Goal: Task Accomplishment & Management: Use online tool/utility

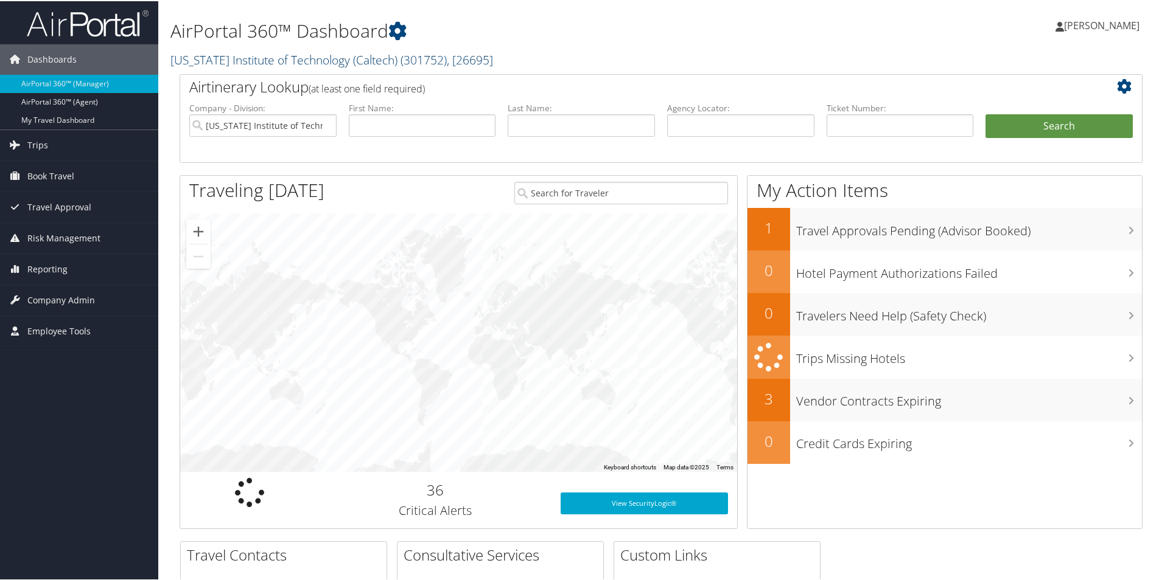
click at [489, 63] on span ", [ 26695 ]" at bounding box center [470, 59] width 46 height 16
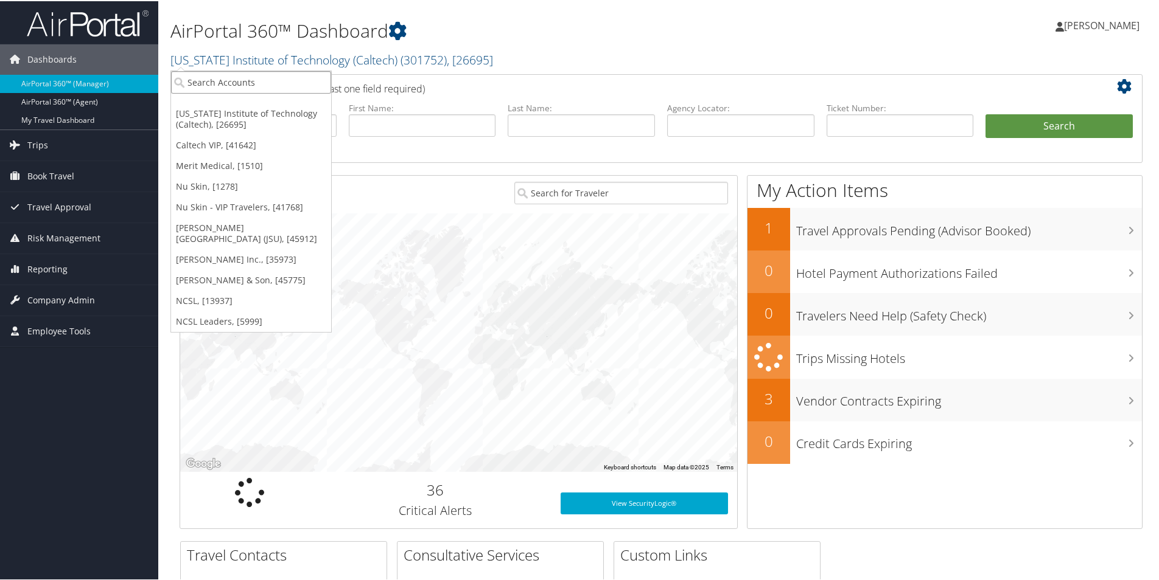
click at [295, 86] on input "search" at bounding box center [251, 81] width 160 height 23
type input "crocs"
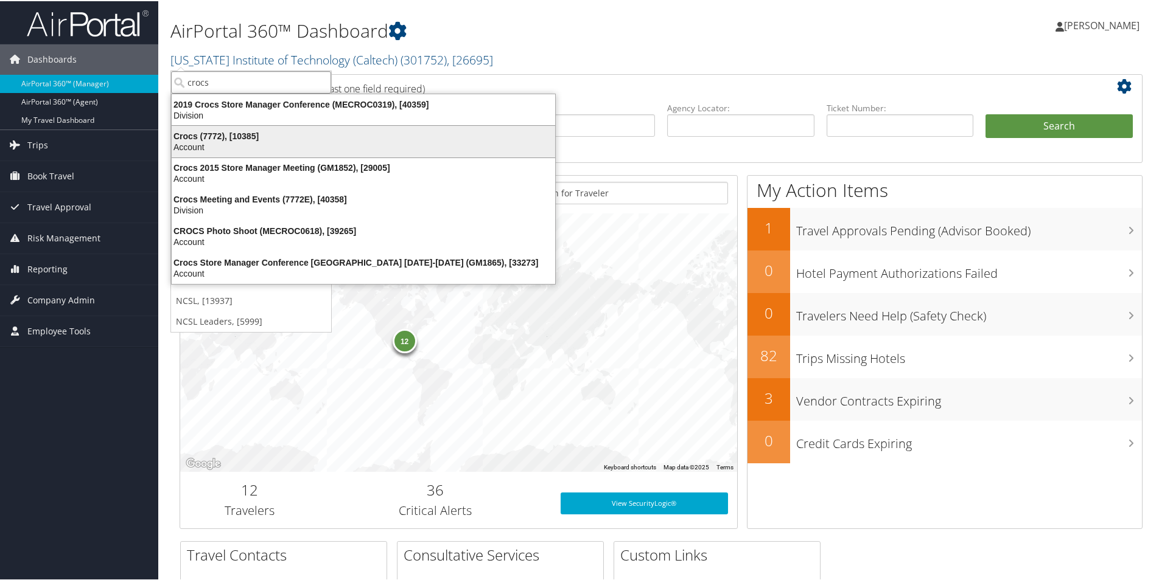
click at [263, 144] on div "Account" at bounding box center [363, 146] width 398 height 11
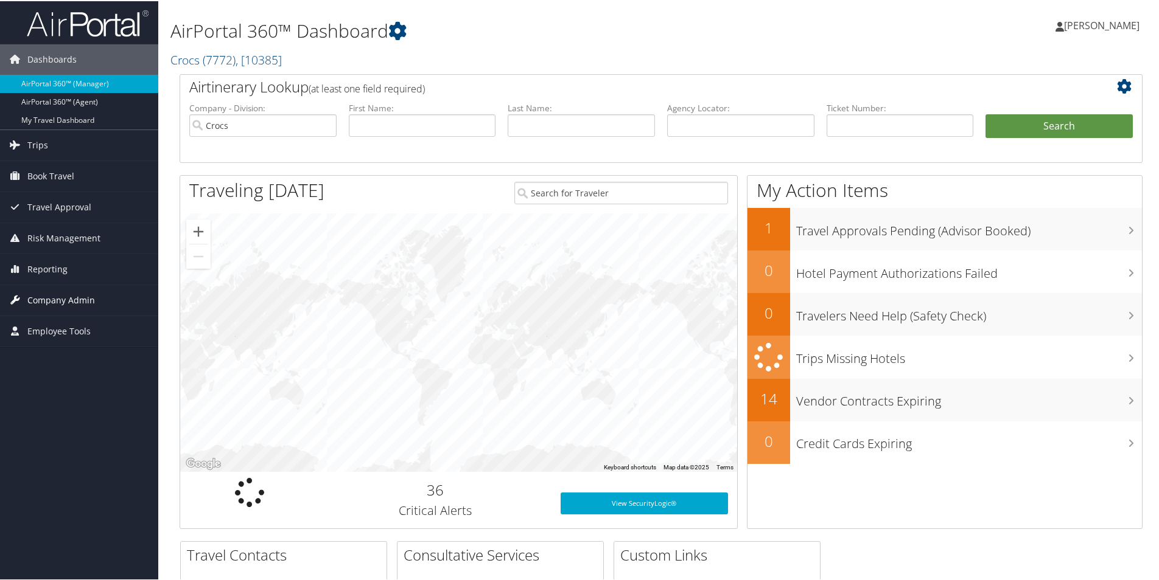
click at [49, 298] on span "Company Admin" at bounding box center [61, 299] width 68 height 30
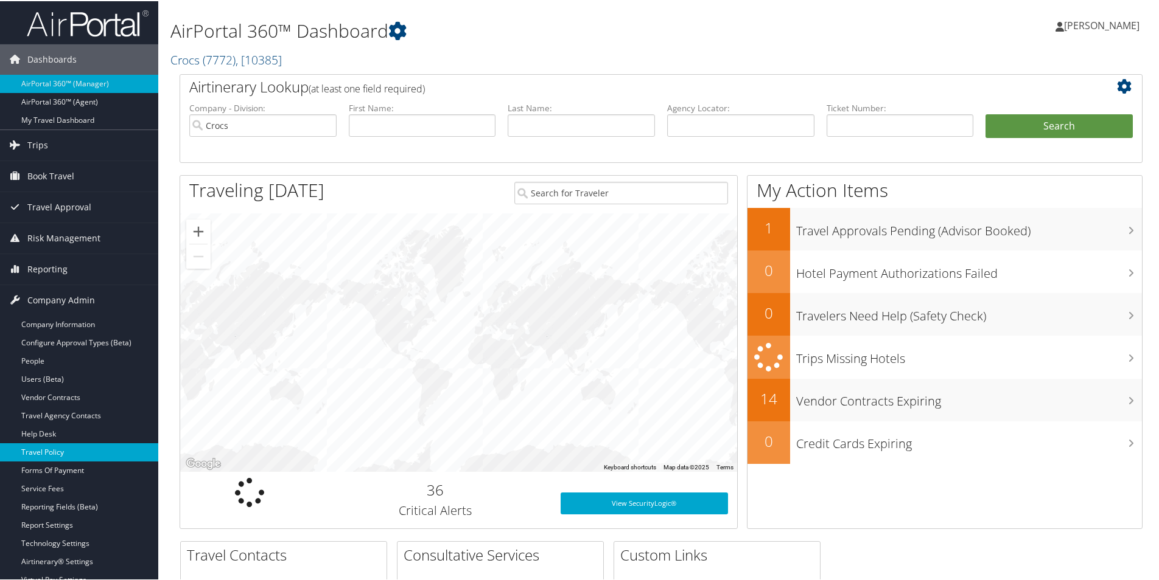
click at [51, 449] on link "Travel Policy" at bounding box center [79, 451] width 158 height 18
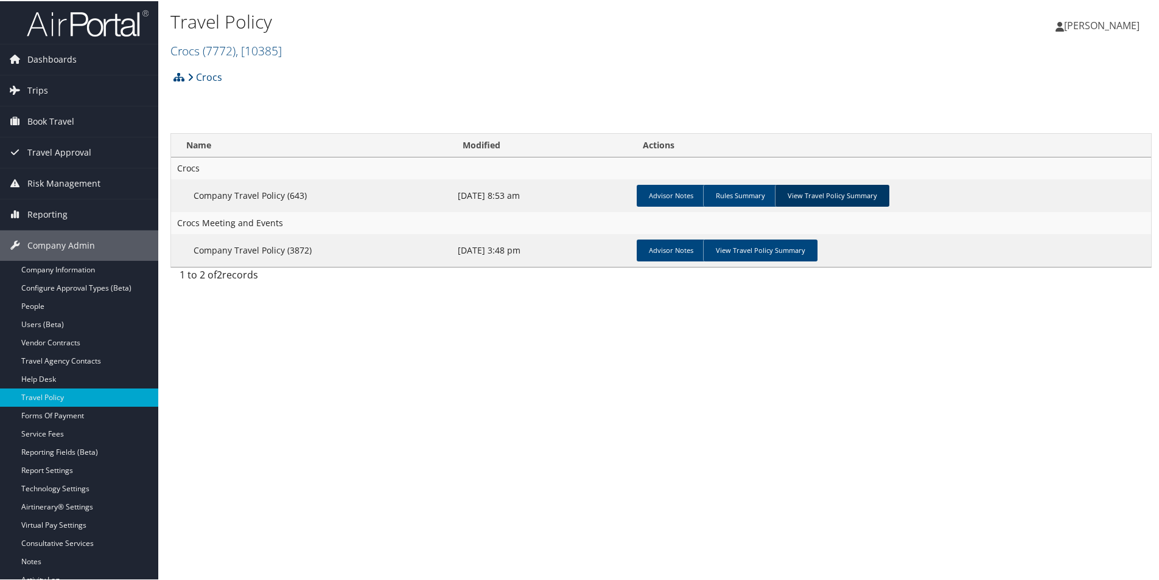
click at [842, 193] on link "View Travel Policy Summary" at bounding box center [832, 195] width 114 height 22
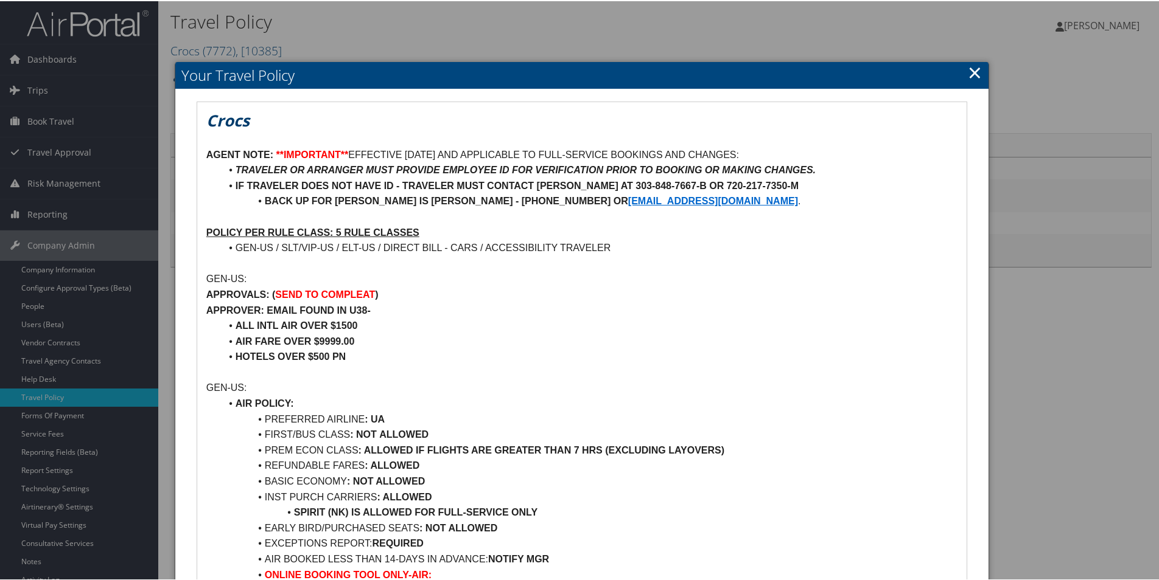
click at [307, 22] on div at bounding box center [581, 290] width 1163 height 580
click at [64, 78] on div at bounding box center [581, 290] width 1163 height 580
click at [971, 68] on link "×" at bounding box center [974, 71] width 14 height 24
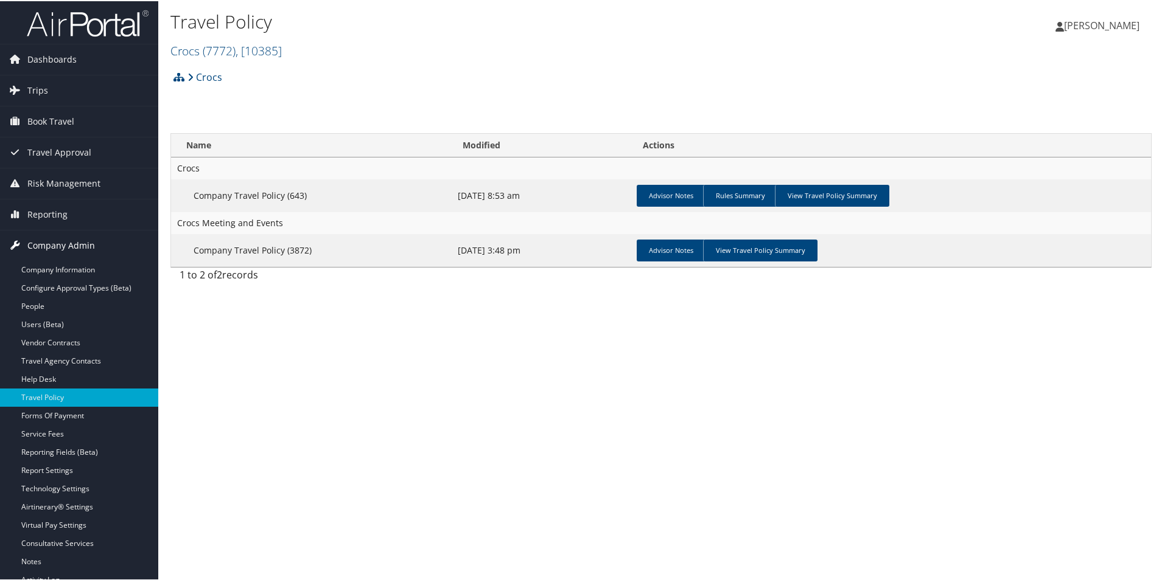
click at [100, 245] on link "Company Admin" at bounding box center [79, 244] width 158 height 30
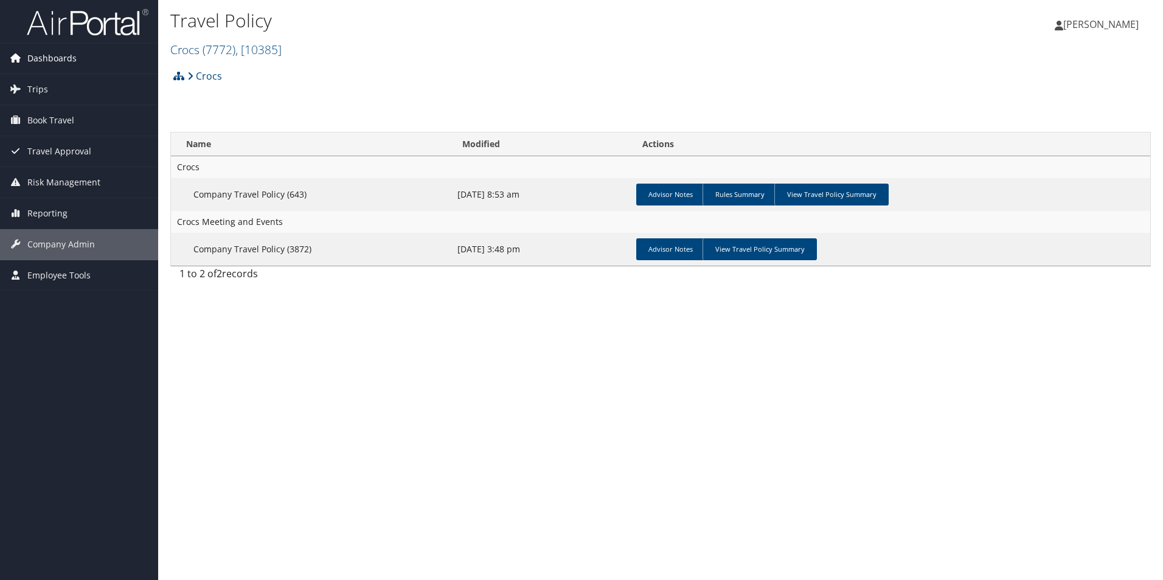
click at [70, 58] on span "Dashboards" at bounding box center [51, 58] width 49 height 30
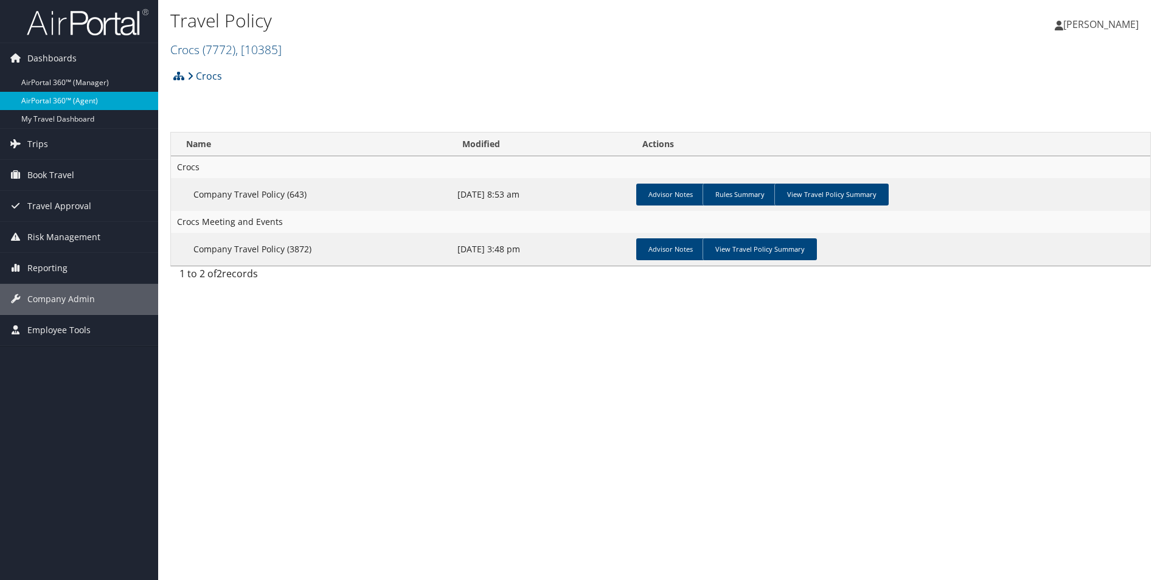
click at [86, 93] on link "AirPortal 360™ (Agent)" at bounding box center [79, 101] width 158 height 18
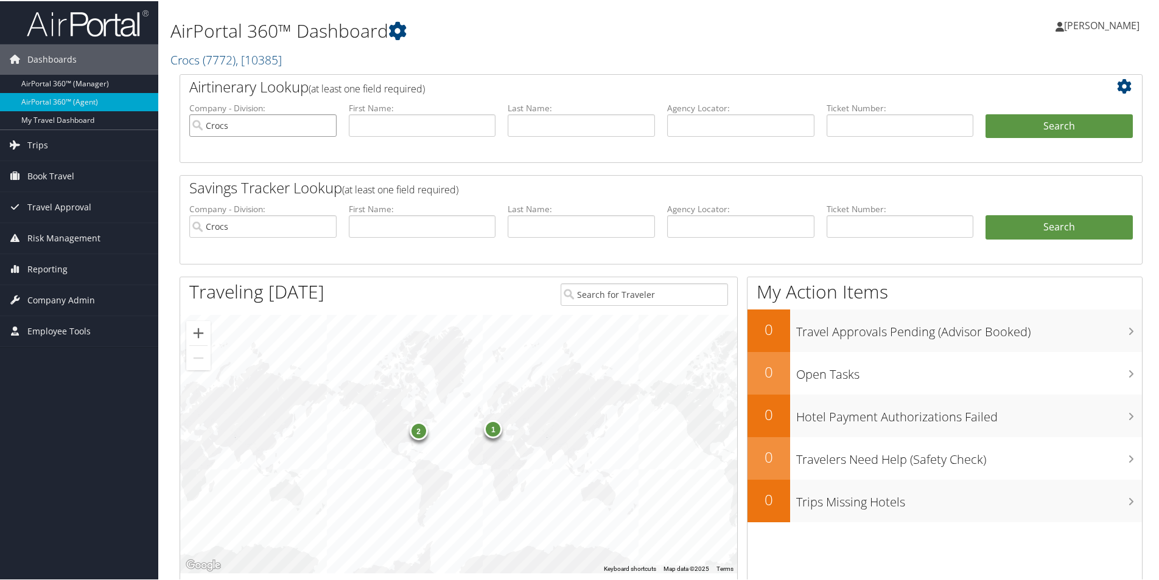
click at [327, 122] on input "Crocs" at bounding box center [262, 124] width 147 height 23
click at [392, 122] on input "text" at bounding box center [422, 124] width 147 height 23
type input "joshua"
click at [580, 124] on input "text" at bounding box center [580, 124] width 147 height 23
click at [55, 267] on span "Reporting" at bounding box center [47, 268] width 40 height 30
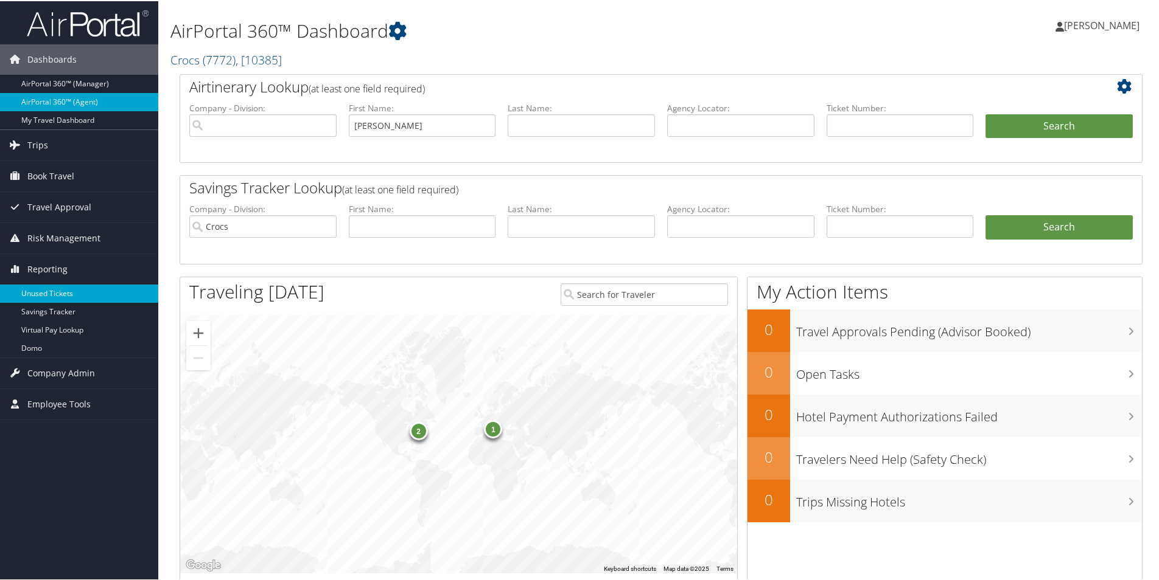
click at [59, 287] on link "Unused Tickets" at bounding box center [79, 293] width 158 height 18
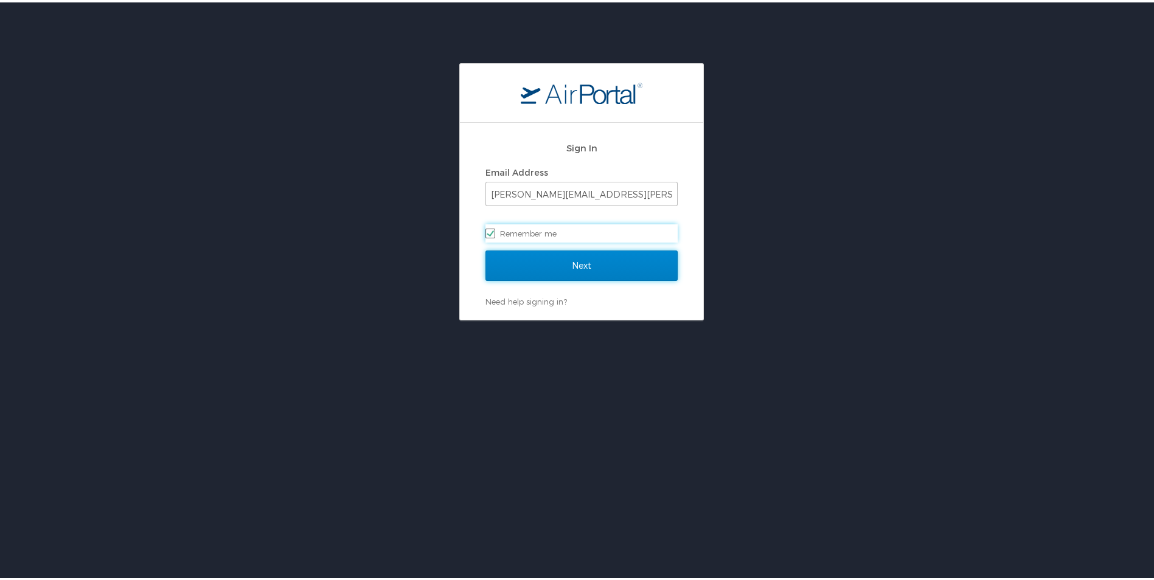
click at [617, 263] on input "Next" at bounding box center [582, 263] width 192 height 30
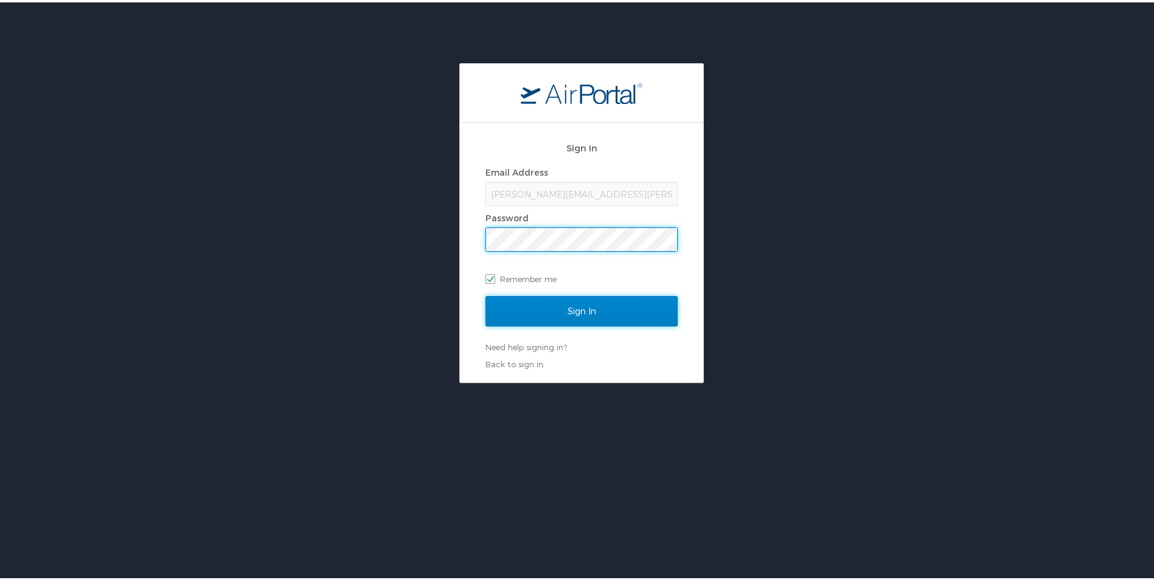
click at [632, 306] on input "Sign In" at bounding box center [582, 309] width 192 height 30
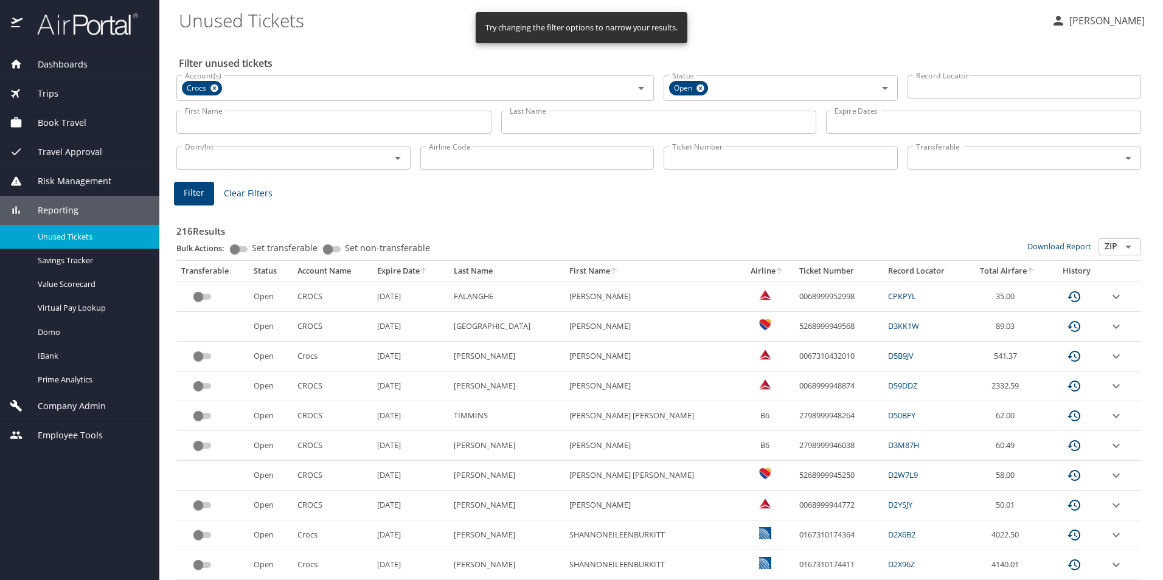
click at [550, 120] on input "Last Name" at bounding box center [658, 122] width 315 height 23
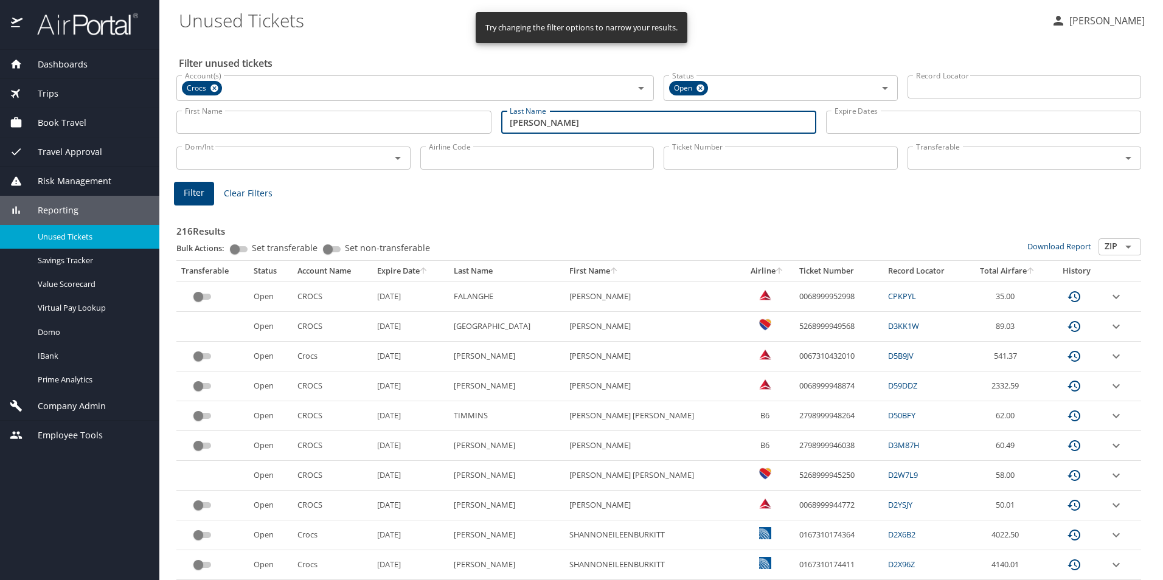
type input "[PERSON_NAME]"
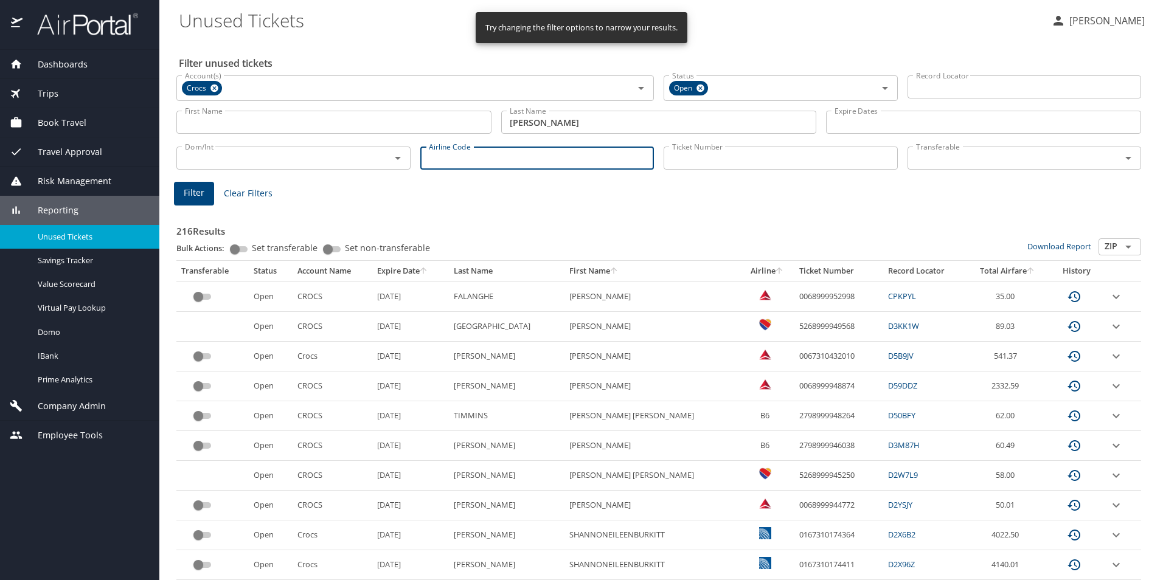
click at [569, 168] on input "Airline Code" at bounding box center [537, 158] width 234 height 23
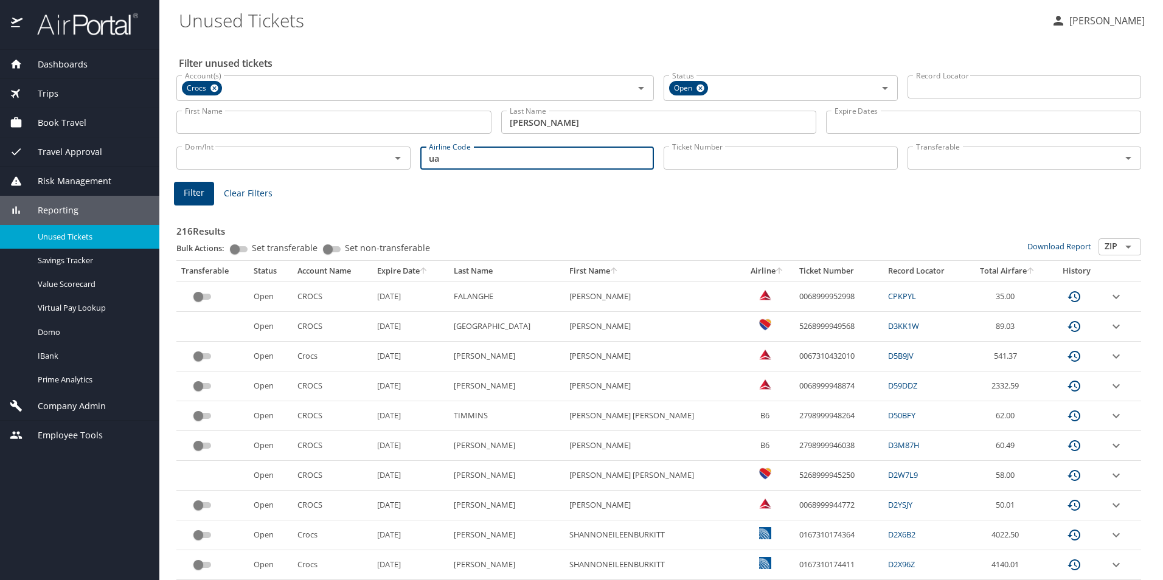
type input "ua"
click at [201, 192] on span "Filter" at bounding box center [194, 193] width 21 height 15
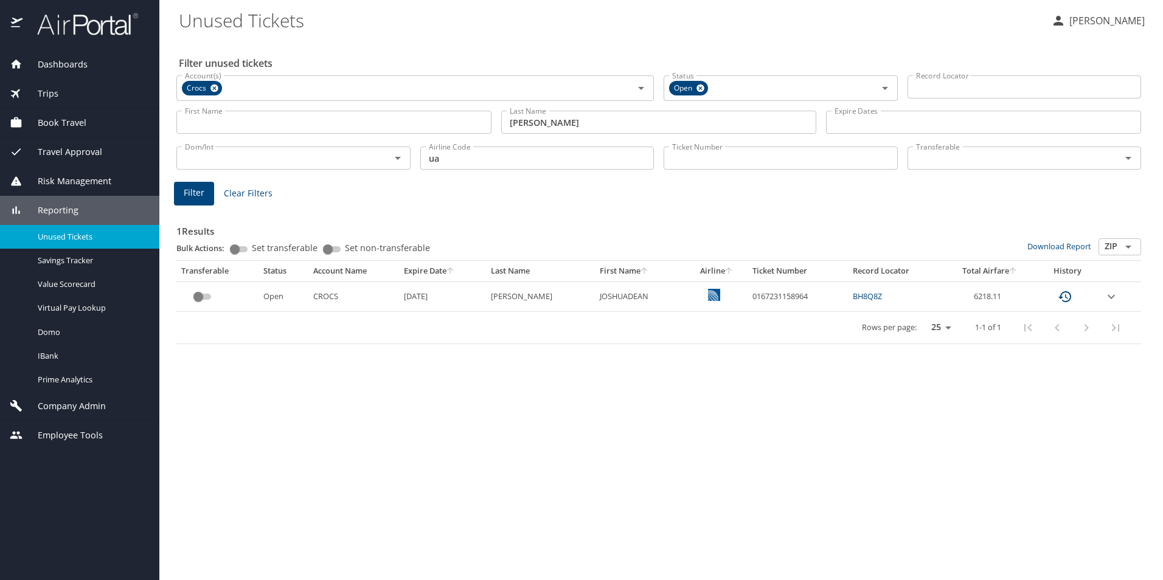
click at [761, 413] on div "Filter unused tickets Account(s) Crocs Account(s) Status Open Status Record Loc…" at bounding box center [661, 310] width 965 height 542
click at [446, 338] on div "Rows per page: 25 50 100 1-1 of 1" at bounding box center [656, 328] width 950 height 32
click at [1114, 298] on icon "expand row" at bounding box center [1111, 297] width 15 height 15
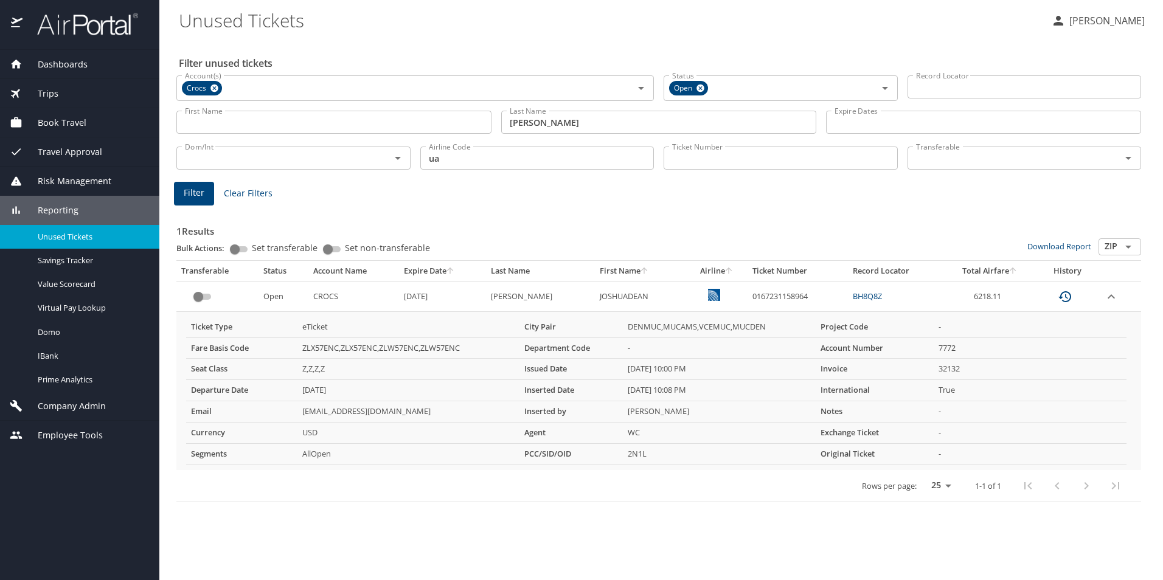
click at [807, 222] on h3 "1 Results" at bounding box center [658, 227] width 965 height 21
click at [524, 546] on div "Filter unused tickets Account(s) Crocs Account(s) Status Open Status Record Loc…" at bounding box center [661, 310] width 965 height 542
